Goal: Information Seeking & Learning: Learn about a topic

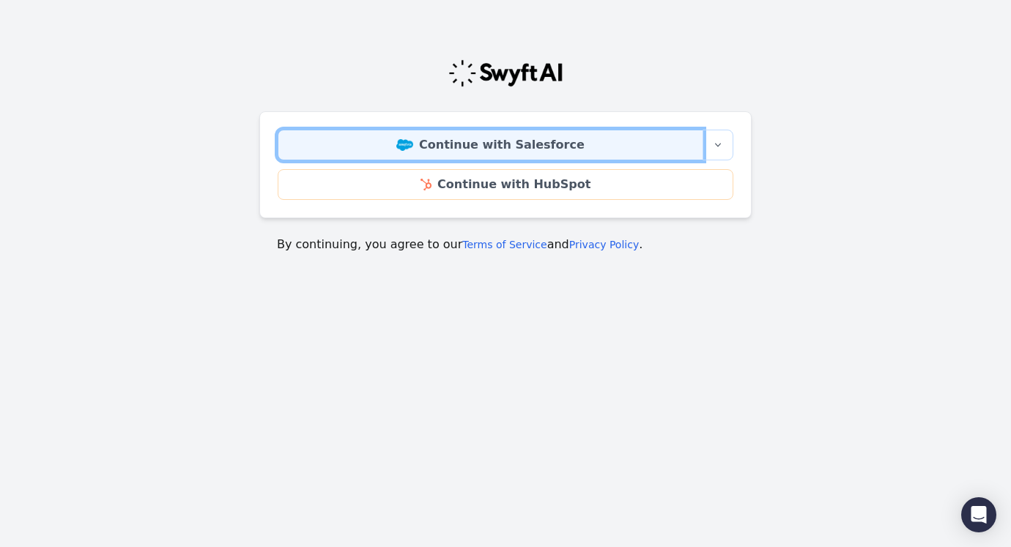
click at [639, 147] on link "Continue with Salesforce" at bounding box center [491, 145] width 426 height 31
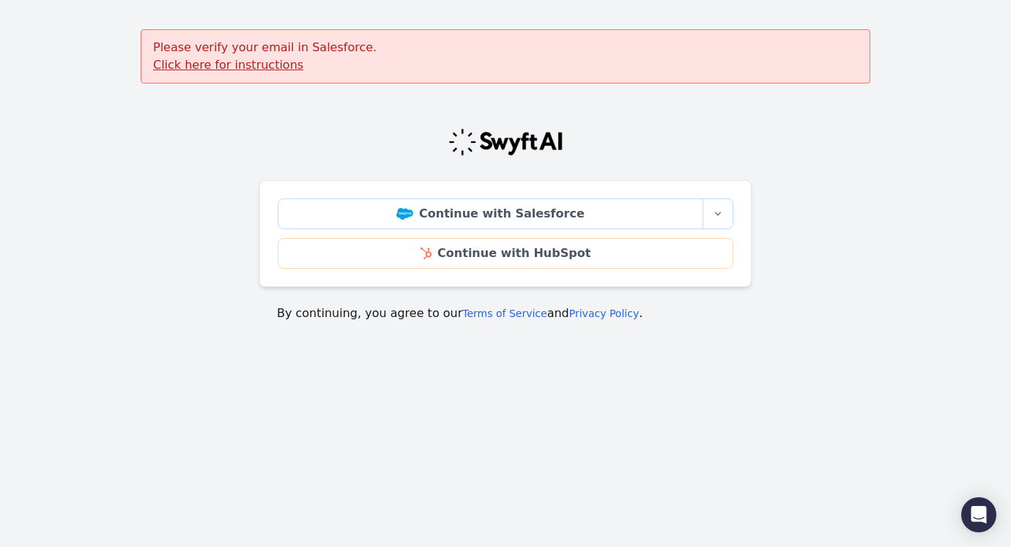
click at [229, 68] on u "Click here for instructions" at bounding box center [228, 65] width 150 height 14
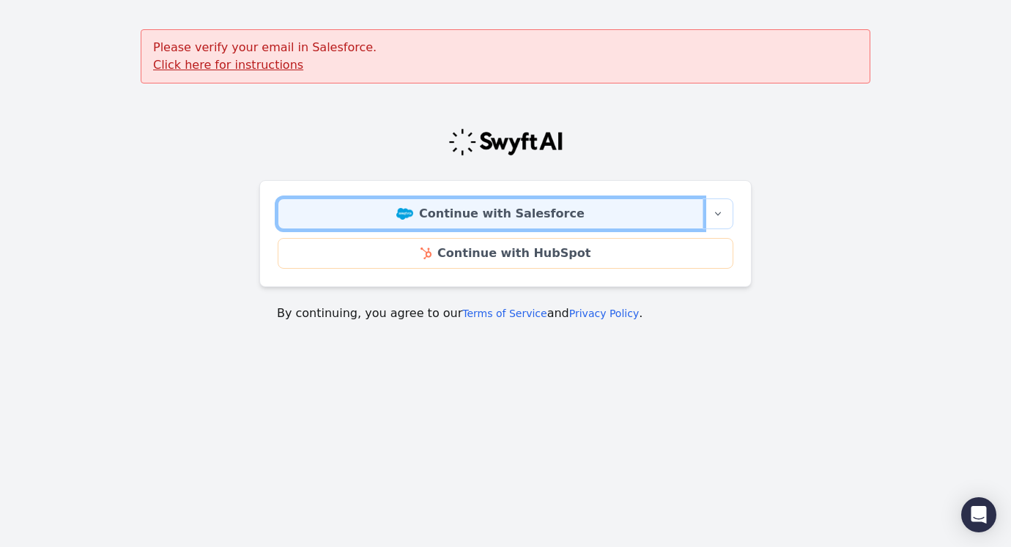
click at [413, 215] on img at bounding box center [404, 214] width 17 height 12
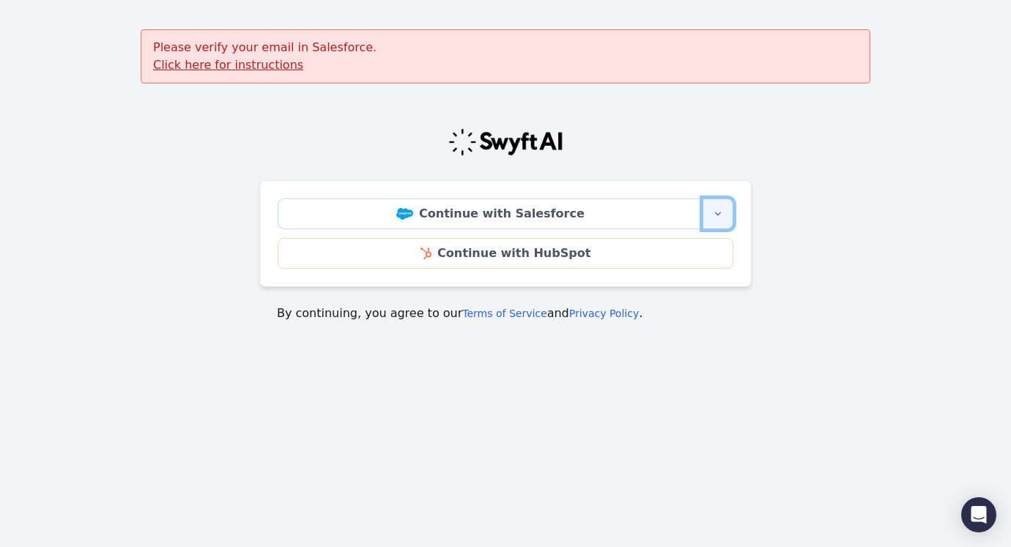
click at [715, 211] on icon "button" at bounding box center [718, 214] width 12 height 12
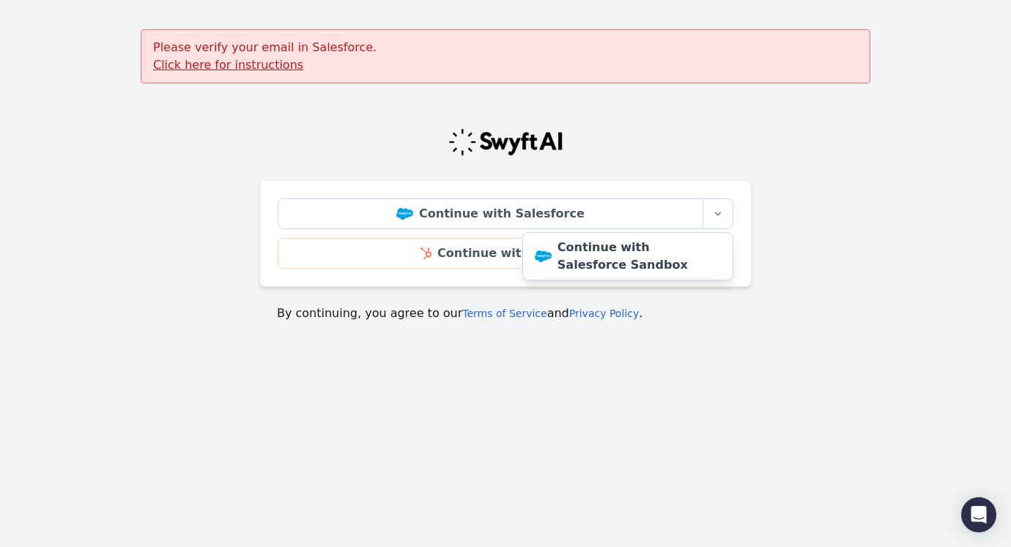
click at [565, 82] on div "Please verify your email in Salesforce. Click here for instructions" at bounding box center [506, 56] width 730 height 54
click at [204, 66] on u "Click here for instructions" at bounding box center [228, 65] width 150 height 14
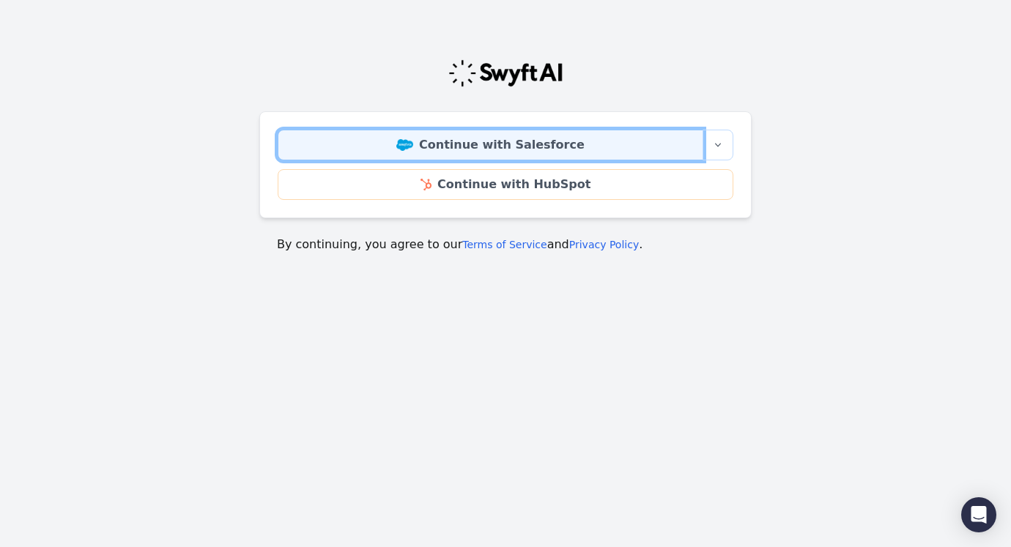
click at [613, 138] on link "Continue with Salesforce" at bounding box center [491, 145] width 426 height 31
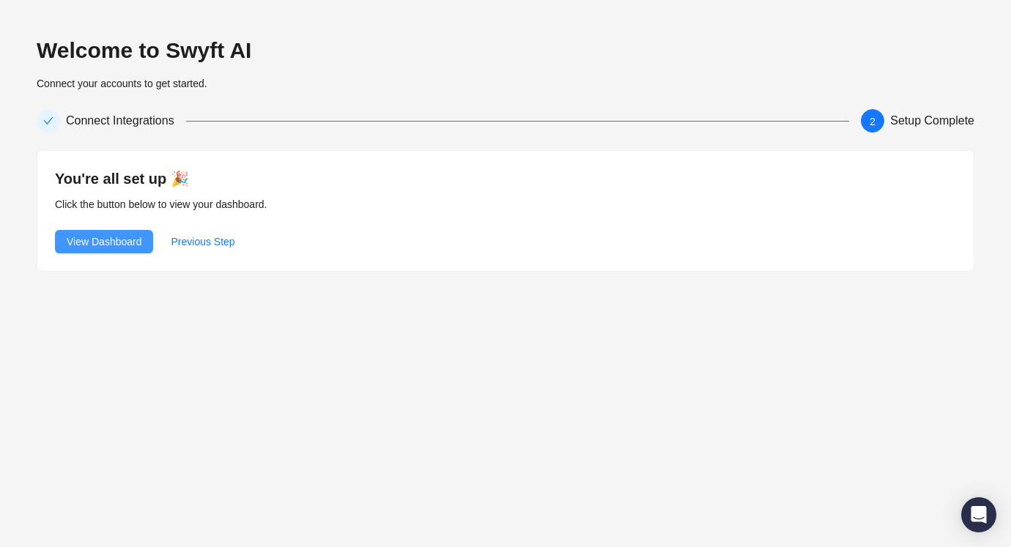
click at [115, 243] on span "View Dashboard" at bounding box center [104, 242] width 75 height 16
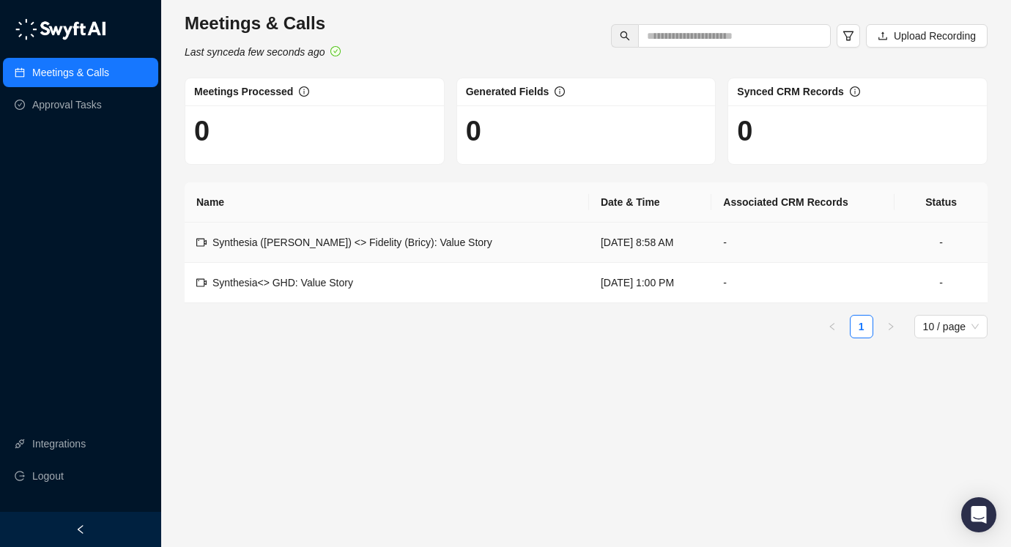
click at [322, 242] on span "Synthesia ([PERSON_NAME]) <> Fidelity (Bricy): Value Story" at bounding box center [352, 243] width 280 height 12
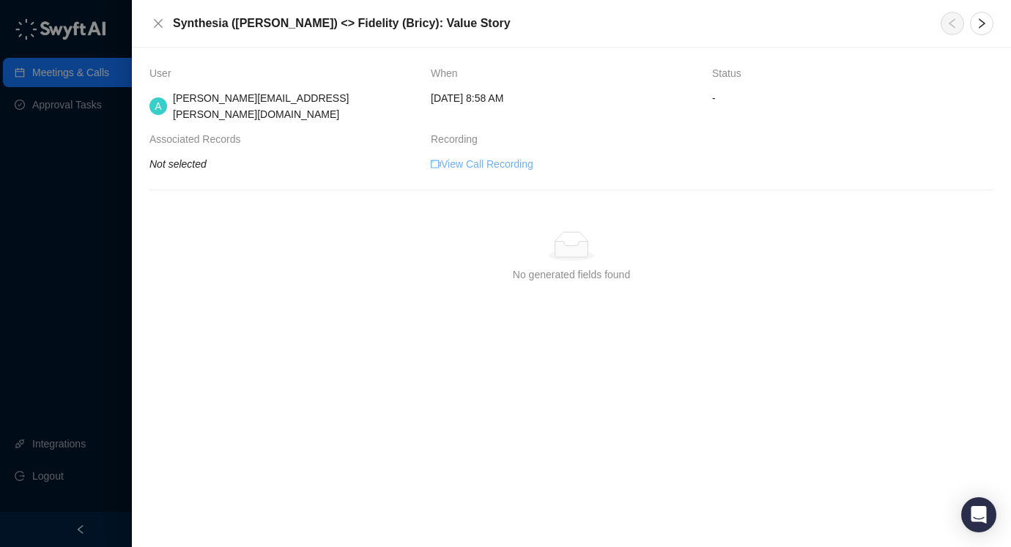
click at [506, 156] on link "View Call Recording" at bounding box center [482, 164] width 103 height 16
